Goal: Check status

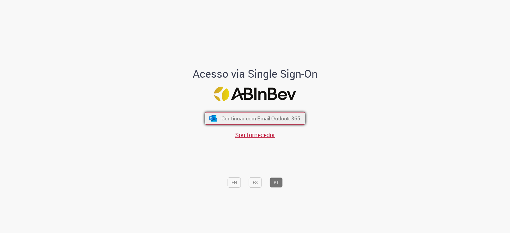
click at [221, 118] on span "Continuar com Email Outlook 365" at bounding box center [260, 118] width 79 height 7
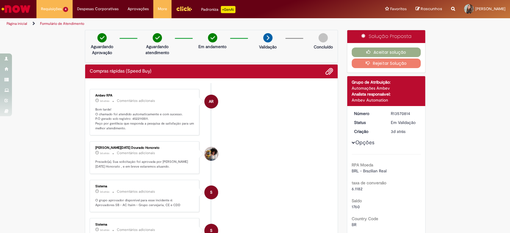
click at [134, 117] on p "Bom tarde! O chamado foi atendido automaticamente e com sucesso. P.O gerado sob…" at bounding box center [144, 119] width 99 height 24
copy p "4522110511"
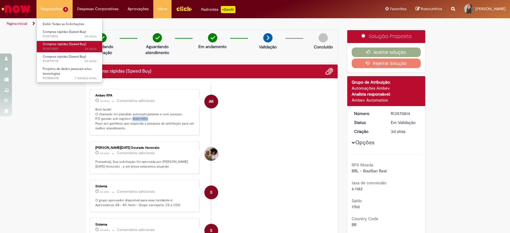
click at [59, 44] on span "Compras rápidas (Speed Buy)" at bounding box center [64, 44] width 43 height 4
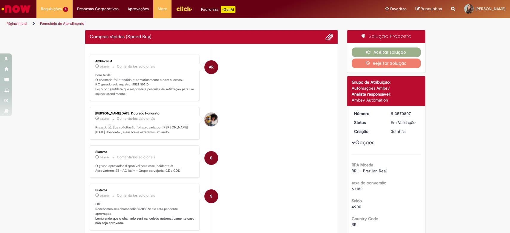
click at [137, 86] on p "Bom tarde! O chamado foi atendido automaticamente e com sucesso. P.O gerado sob…" at bounding box center [144, 85] width 99 height 24
copy p "4522110510"
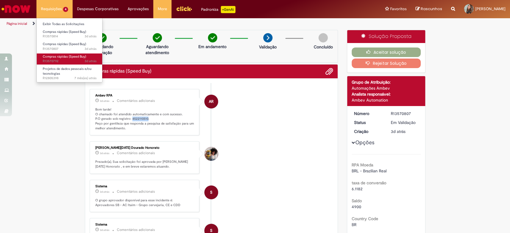
click at [58, 61] on span "3d atrás 3 dias atrás R13570792" at bounding box center [70, 61] width 54 height 5
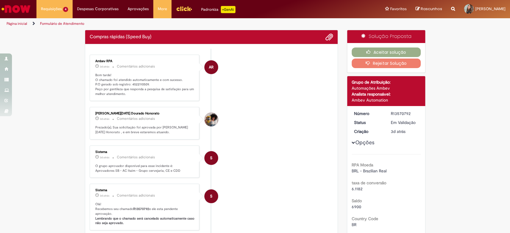
click at [133, 84] on p "Bom tarde! O chamado foi atendido automaticamente e com sucesso. P.O gerado sob…" at bounding box center [144, 85] width 99 height 24
copy p "4522110509"
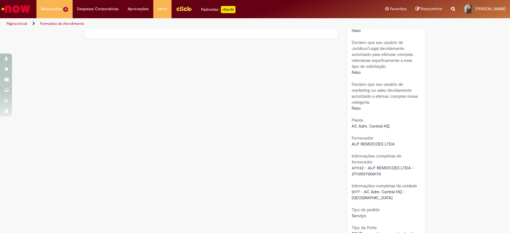
scroll to position [375, 0]
